Goal: Check status: Check status

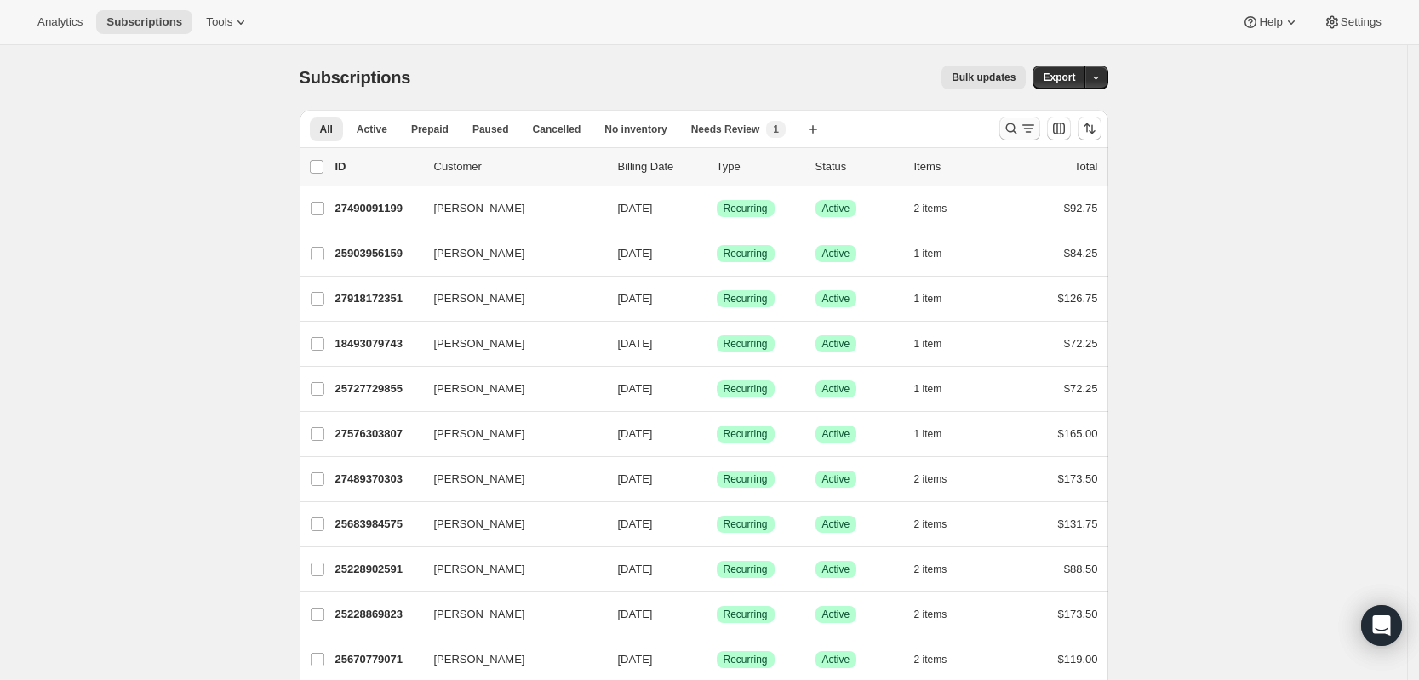
click at [1013, 126] on icon "Search and filter results" at bounding box center [1011, 128] width 17 height 17
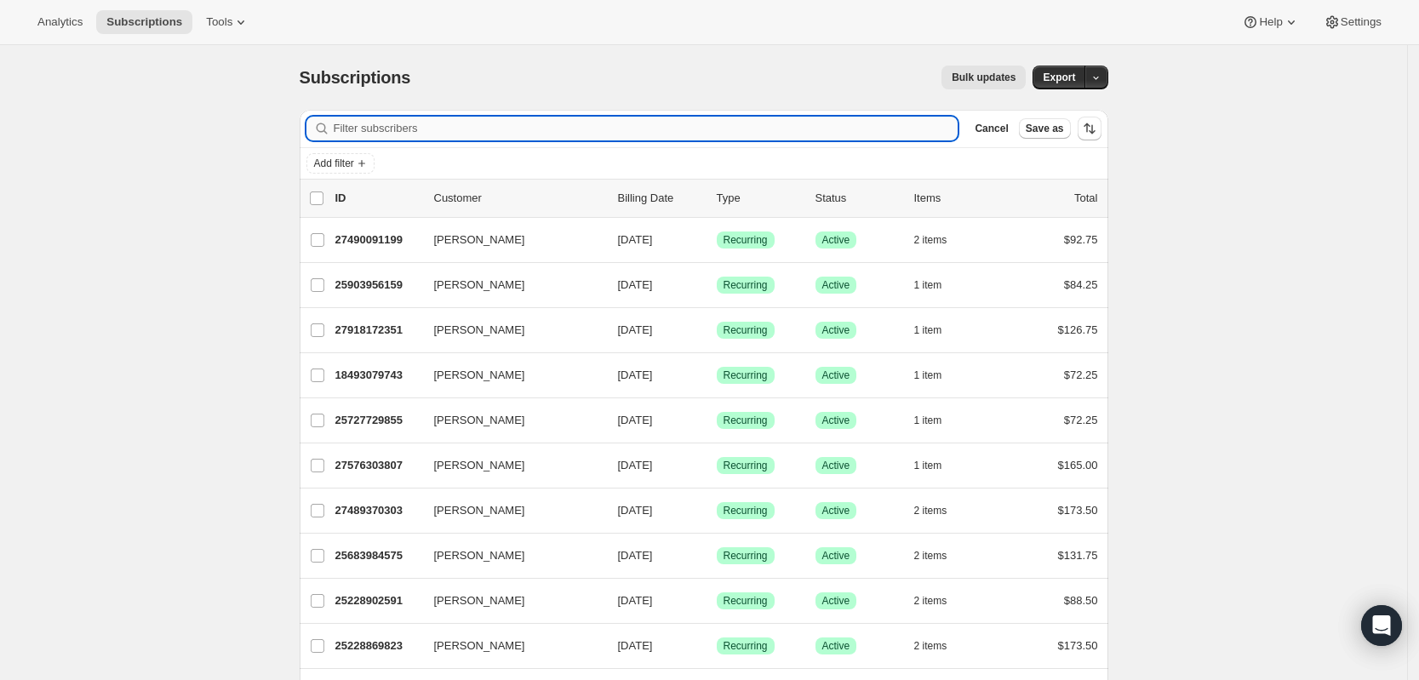
click at [706, 138] on input "Filter subscribers" at bounding box center [646, 129] width 625 height 24
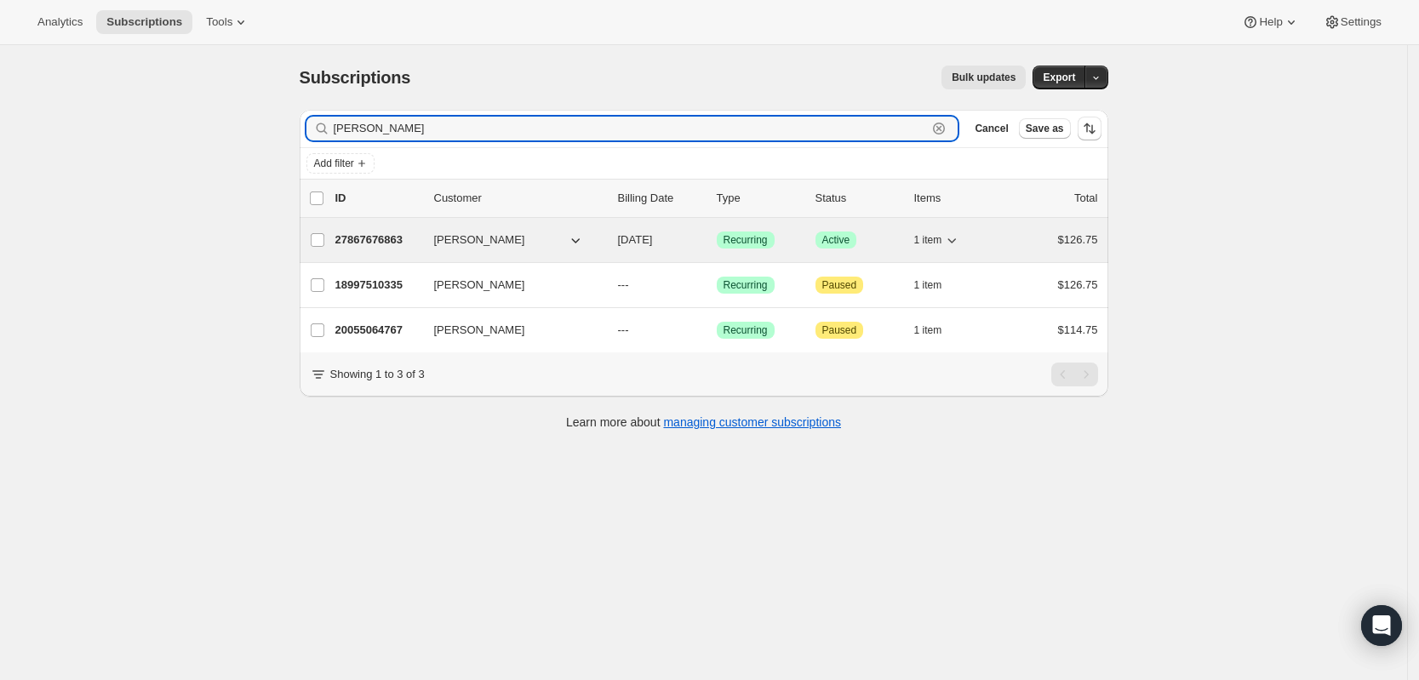
type input "[PERSON_NAME]"
click at [391, 237] on p "27867676863" at bounding box center [377, 239] width 85 height 17
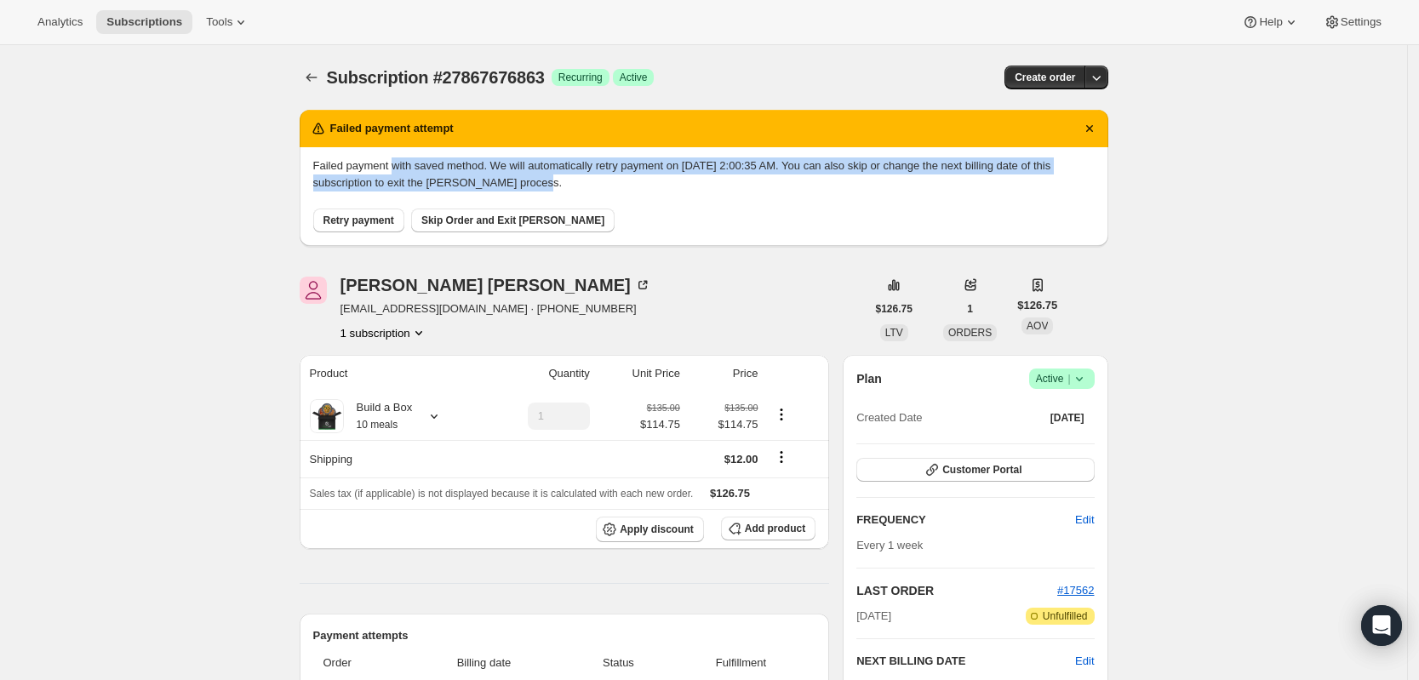
drag, startPoint x: 404, startPoint y: 170, endPoint x: 626, endPoint y: 176, distance: 221.4
click at [626, 176] on p "Failed payment with saved method. We will automatically retry payment on [DATE]…" at bounding box center [703, 174] width 781 height 34
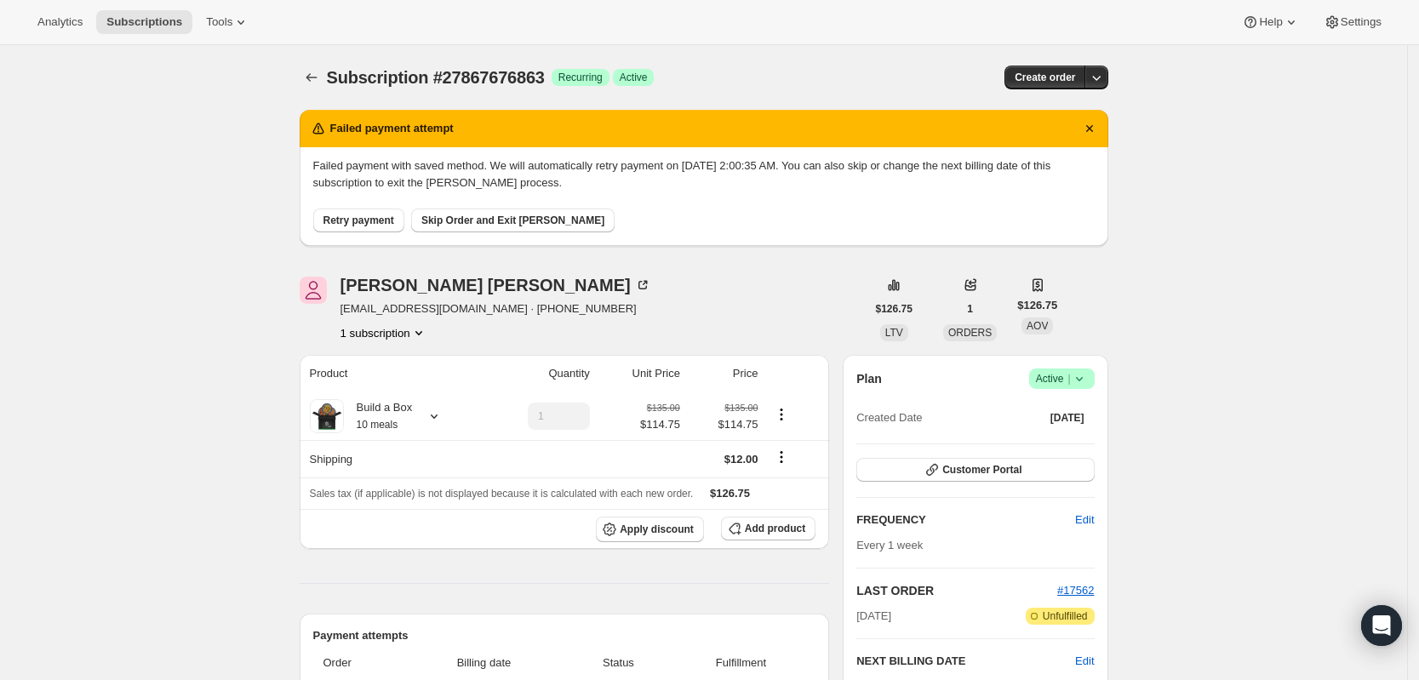
click at [740, 68] on div "Subscription #27867676863 Success Recurring Success Active" at bounding box center [573, 78] width 493 height 24
click at [1020, 462] on button "Customer Portal" at bounding box center [974, 470] width 237 height 24
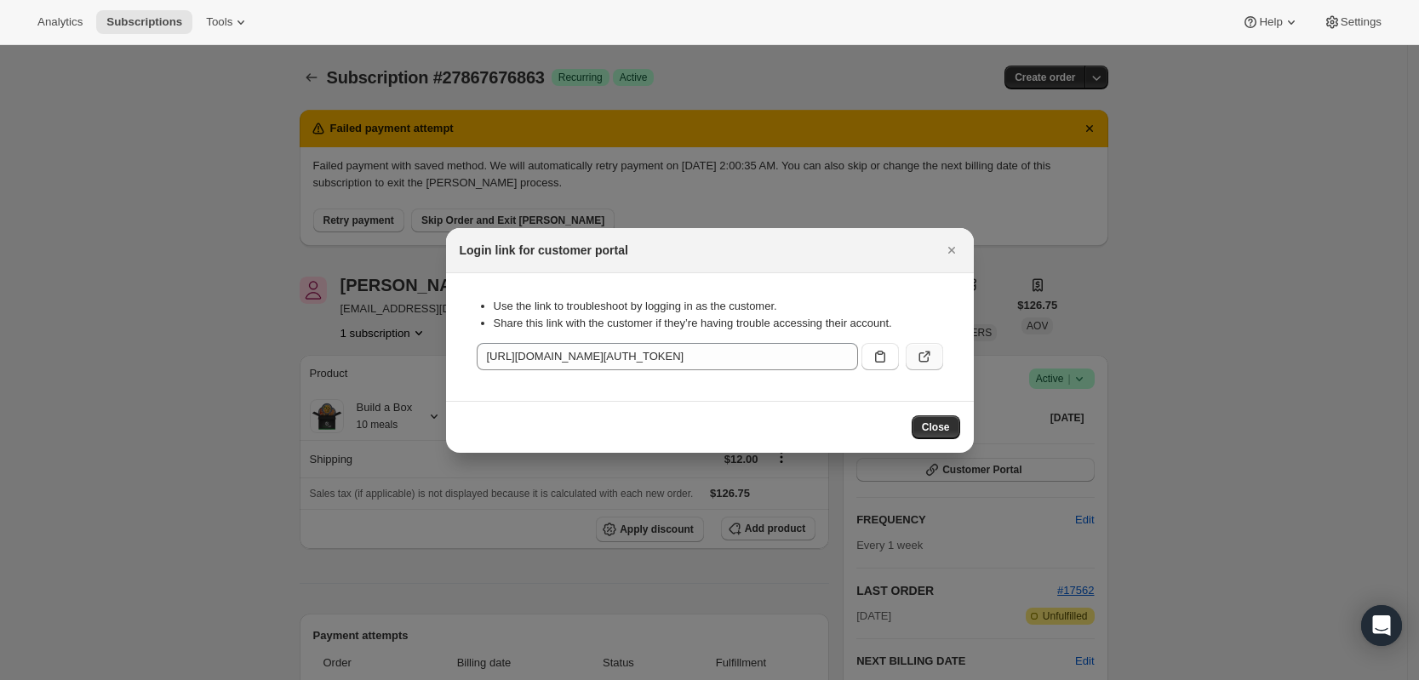
click at [934, 356] on button ":rcb:" at bounding box center [924, 356] width 37 height 27
click at [950, 243] on icon "Close" at bounding box center [951, 250] width 17 height 17
